Goal: Task Accomplishment & Management: Manage account settings

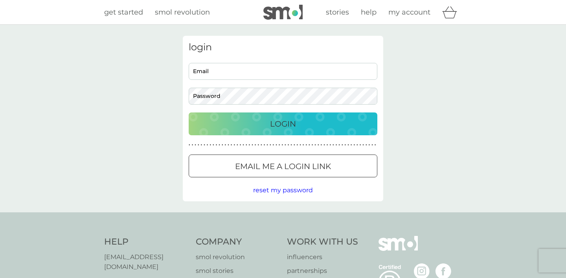
type input "[EMAIL_ADDRESS][DOMAIN_NAME]"
click at [345, 124] on div "Login" at bounding box center [283, 124] width 173 height 13
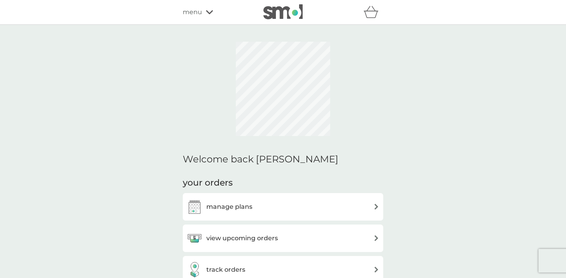
scroll to position [0, 0]
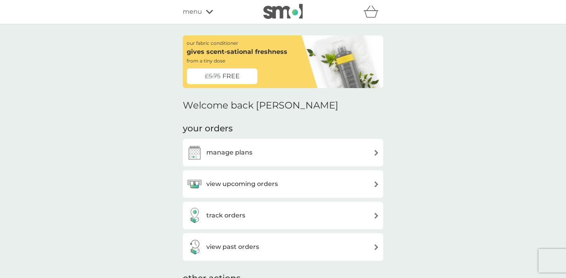
click at [341, 176] on div "view upcoming orders" at bounding box center [283, 184] width 193 height 16
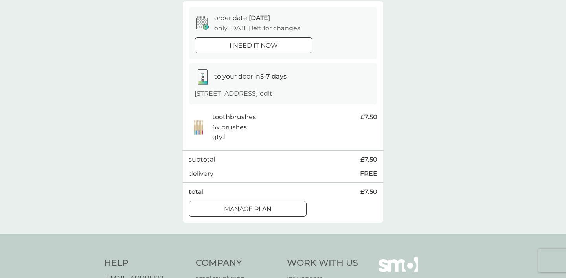
scroll to position [74, 0]
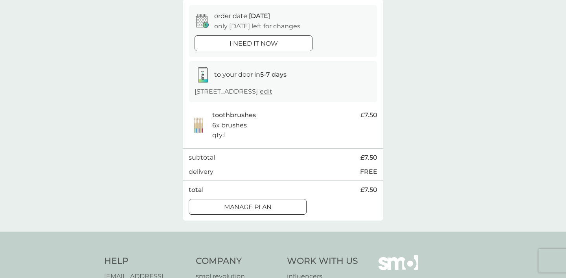
click at [269, 209] on p "Manage plan" at bounding box center [248, 207] width 48 height 10
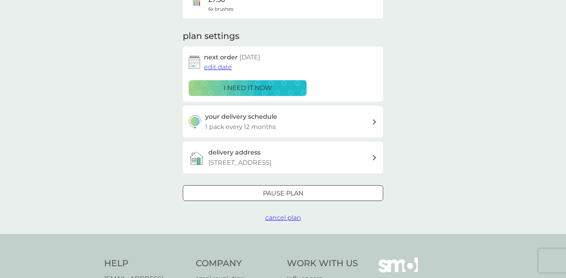
scroll to position [92, 0]
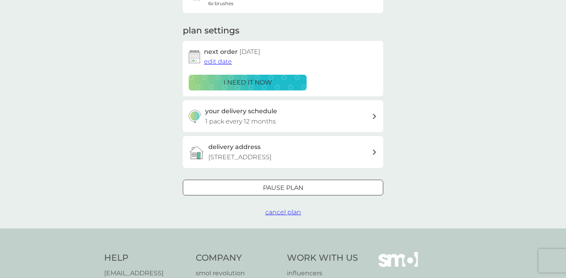
click at [290, 215] on span "cancel plan" at bounding box center [284, 211] width 36 height 7
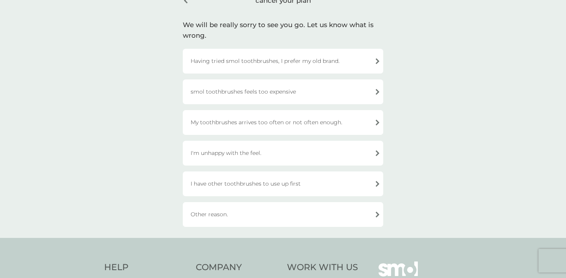
scroll to position [45, 0]
click at [327, 183] on div "I have other toothbrushes to use up first" at bounding box center [283, 183] width 201 height 25
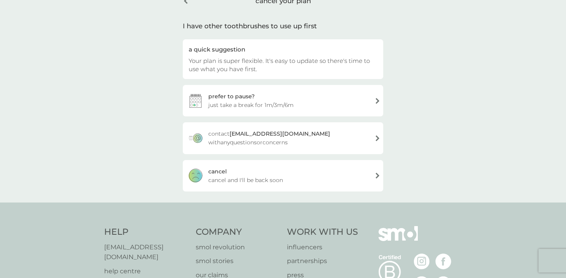
click at [327, 183] on div "cancel cancel and I'll be back soon" at bounding box center [283, 175] width 201 height 31
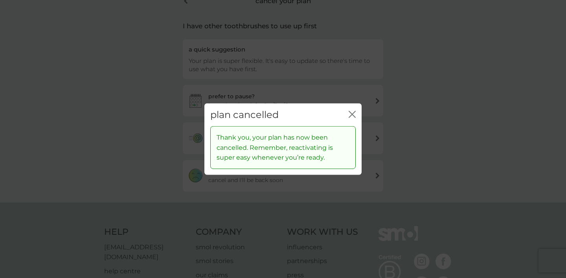
click at [353, 113] on icon "close" at bounding box center [353, 114] width 3 height 6
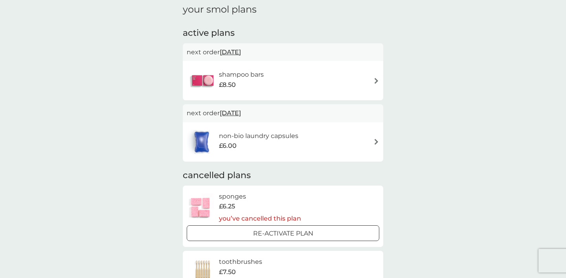
scroll to position [21, 0]
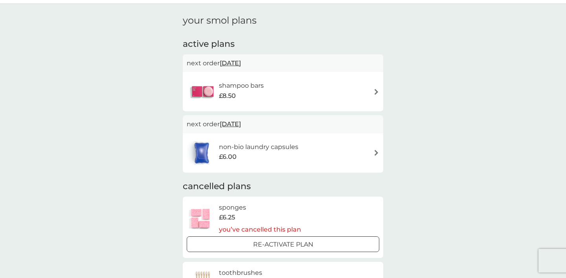
click at [373, 92] on div "shampoo bars £8.50" at bounding box center [283, 92] width 193 height 28
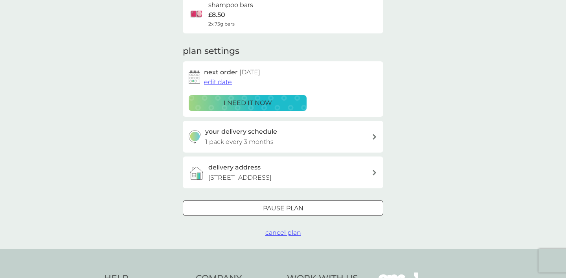
scroll to position [73, 0]
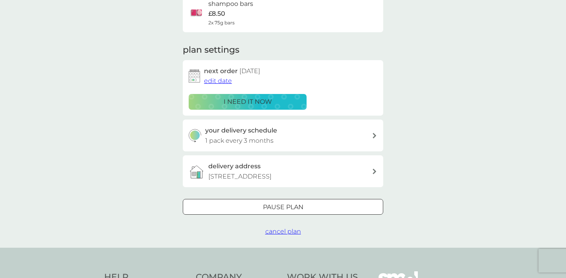
click at [320, 210] on div "Pause plan" at bounding box center [283, 207] width 200 height 10
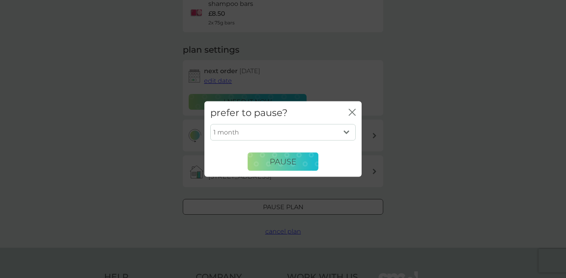
click at [349, 133] on select "1 month 2 months 3 months 4 months 5 months 6 months" at bounding box center [283, 132] width 146 height 17
select select "6"
click at [301, 160] on button "Pause" at bounding box center [283, 161] width 71 height 19
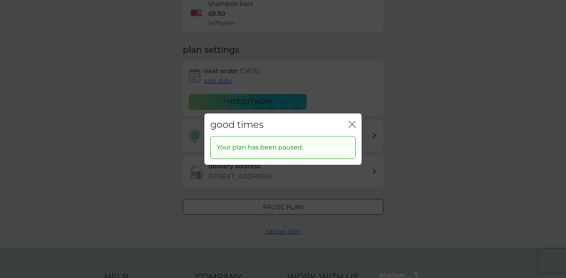
click at [353, 123] on icon "close" at bounding box center [353, 124] width 3 height 6
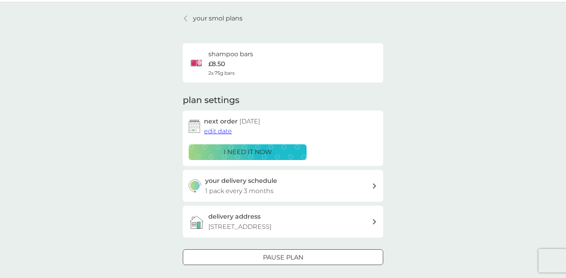
scroll to position [13, 0]
